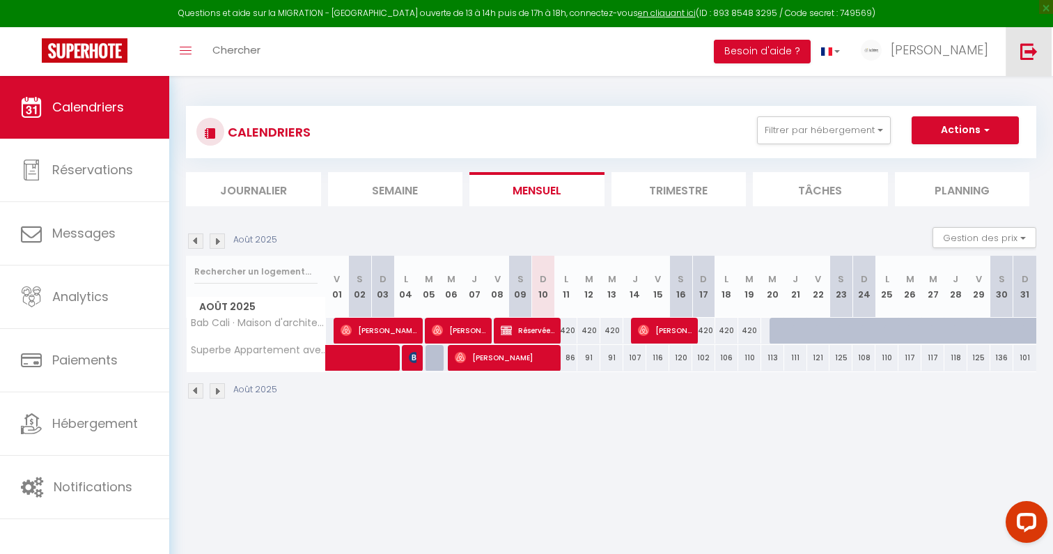
click at [1042, 61] on link at bounding box center [1029, 51] width 46 height 49
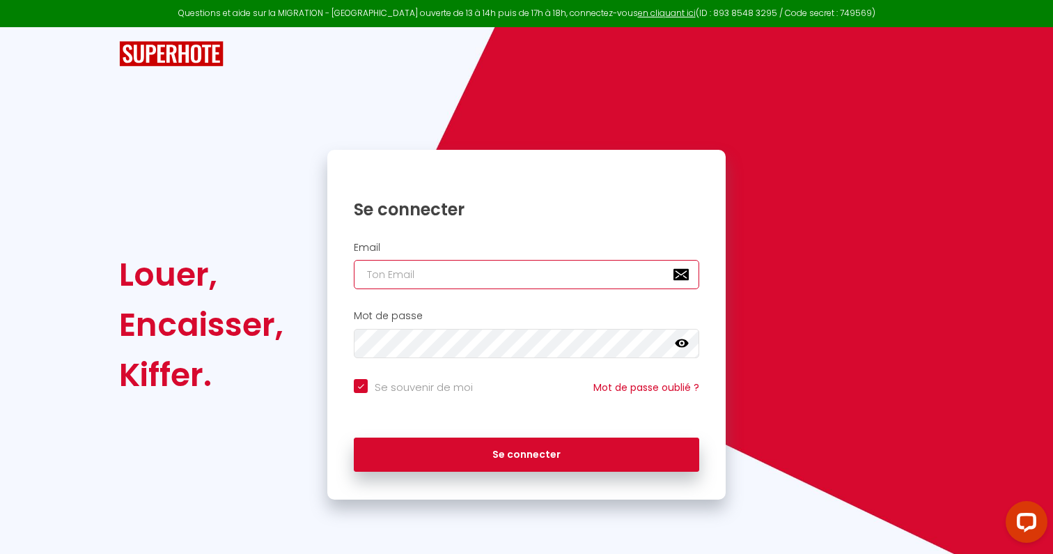
type input "s"
checkbox input "true"
click at [471, 270] on input "s" at bounding box center [527, 274] width 346 height 29
type input "[EMAIL_ADDRESS][DOMAIN_NAME]"
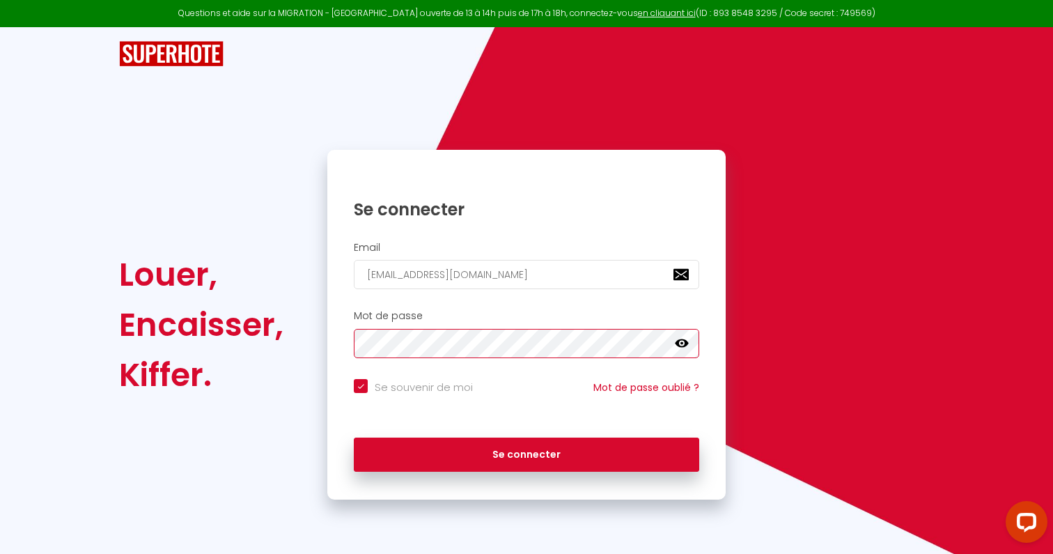
click at [354, 438] on button "Se connecter" at bounding box center [527, 455] width 346 height 35
checkbox input "true"
